Goal: Navigation & Orientation: Find specific page/section

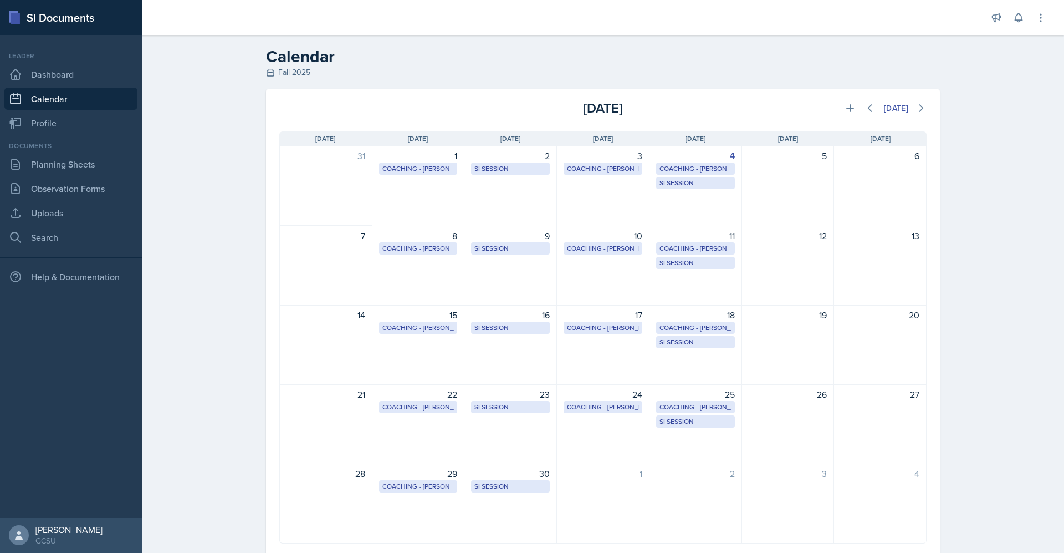
scroll to position [30, 0]
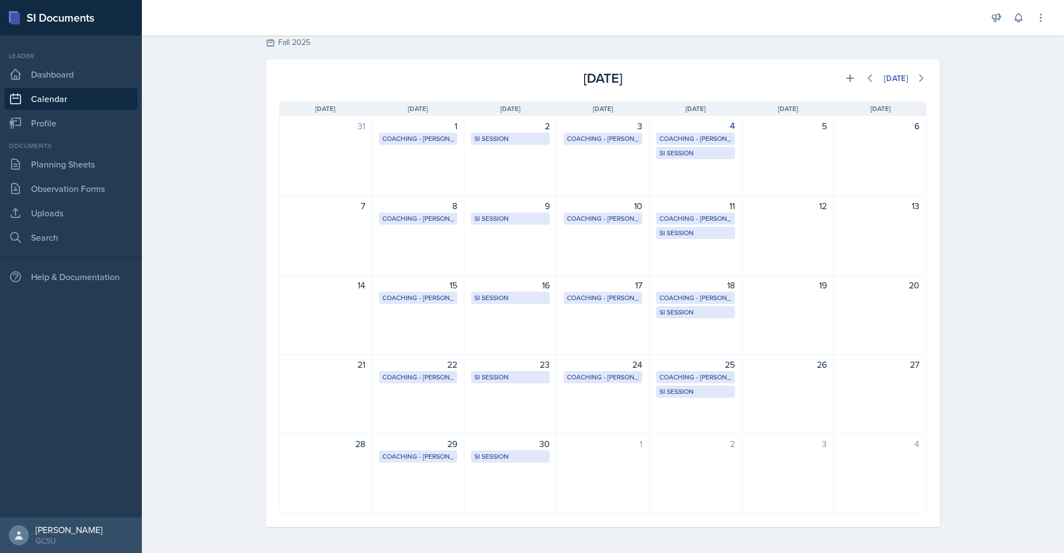
click at [37, 89] on link "Calendar" at bounding box center [70, 99] width 133 height 22
click at [50, 65] on link "Dashboard" at bounding box center [70, 74] width 133 height 22
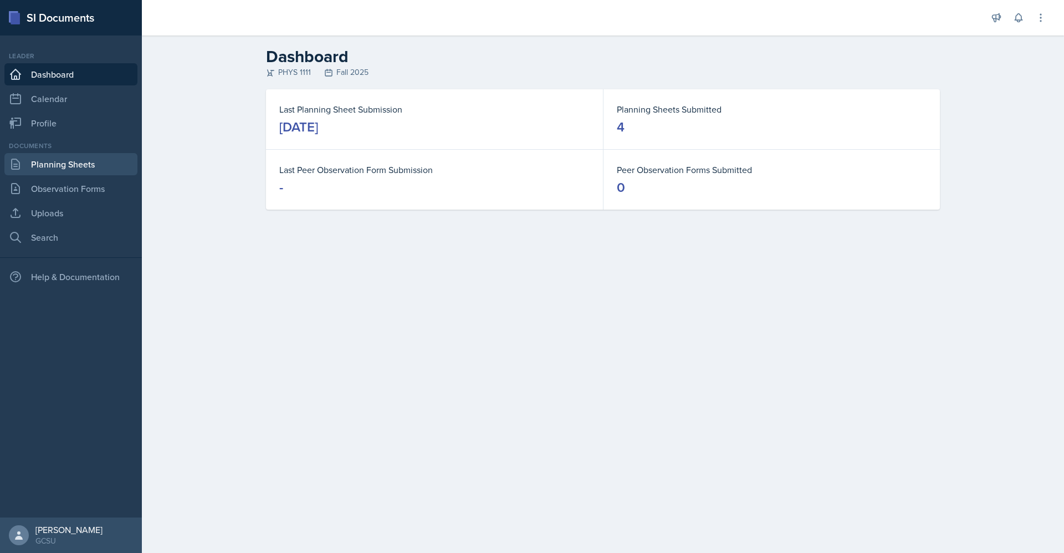
click at [95, 162] on link "Planning Sheets" at bounding box center [70, 164] width 133 height 22
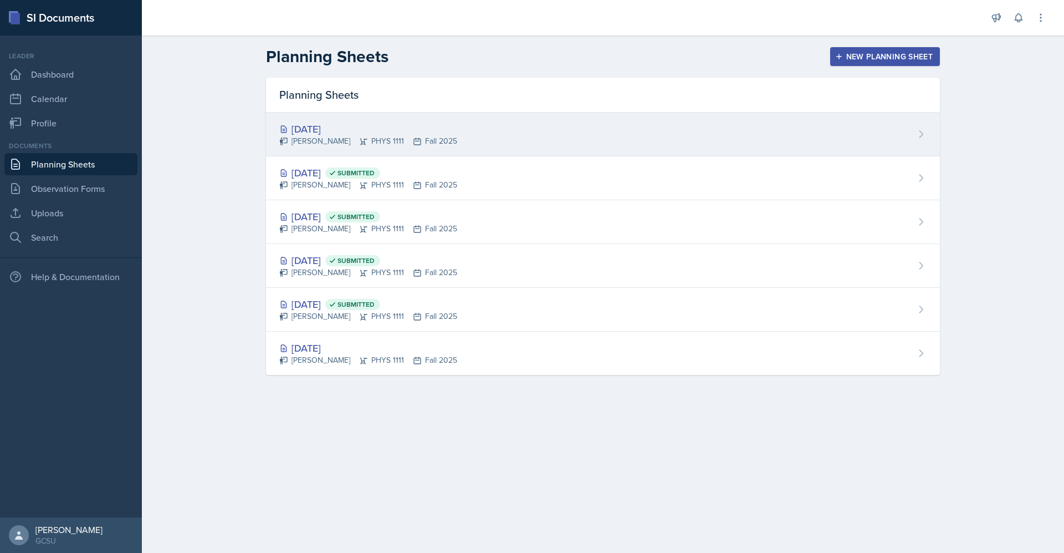
click at [385, 127] on div "[DATE]" at bounding box center [368, 128] width 178 height 15
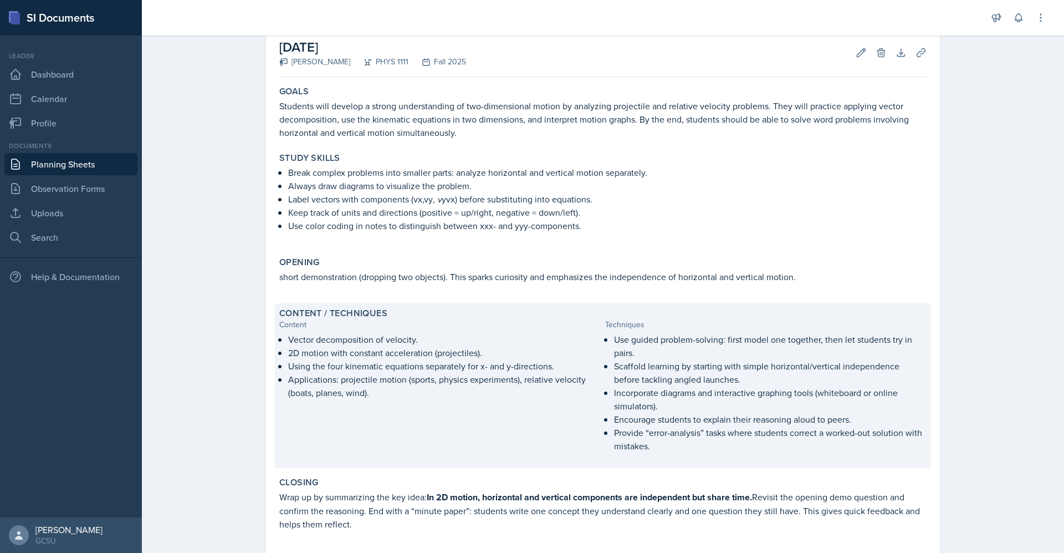
scroll to position [55, 0]
